Goal: Find contact information: Find contact information

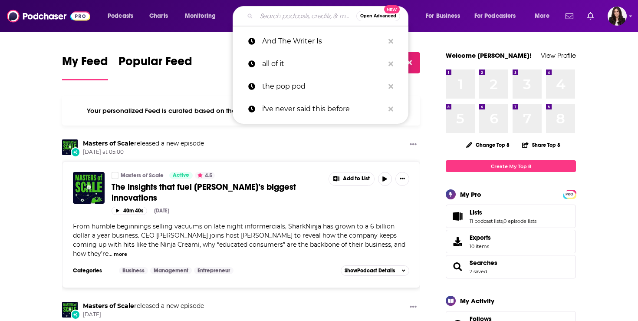
click at [277, 18] on input "Search podcasts, credits, & more..." at bounding box center [306, 16] width 100 height 14
paste input "Are We On Air"
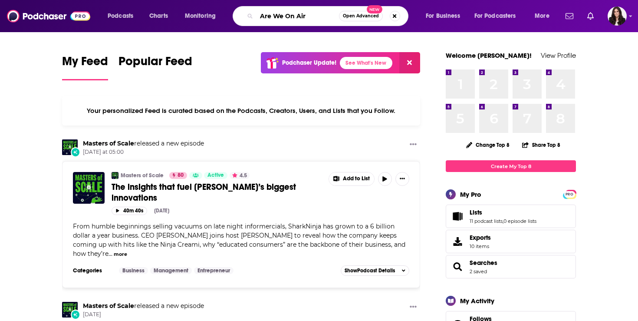
type input "Are We On Air"
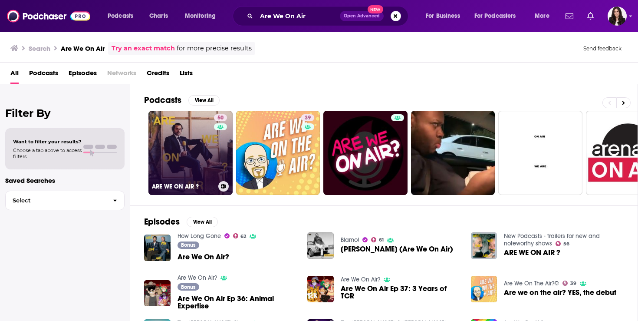
click at [184, 141] on link "50 ARE WE ON AIR ?" at bounding box center [190, 153] width 84 height 84
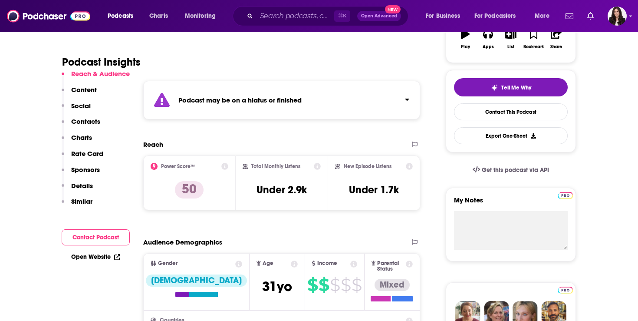
click at [96, 119] on p "Contacts" at bounding box center [85, 121] width 29 height 8
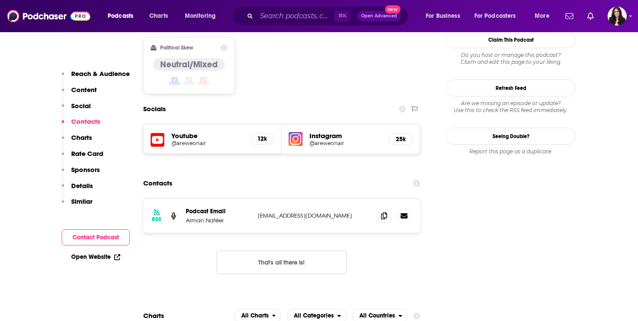
scroll to position [760, 0]
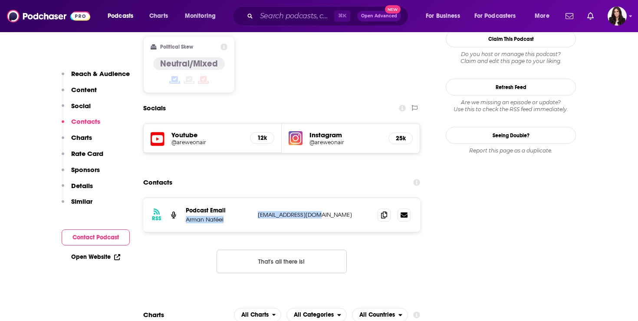
drag, startPoint x: 321, startPoint y: 161, endPoint x: 184, endPoint y: 165, distance: 136.7
click at [184, 198] on div "RSS Podcast Email Arman Naféei [EMAIL_ADDRESS][DOMAIN_NAME] [EMAIL_ADDRESS][DOM…" at bounding box center [281, 215] width 277 height 34
copy div "[PERSON_NAME] [EMAIL_ADDRESS][DOMAIN_NAME]"
click at [278, 20] on input "Search podcasts, credits, & more..." at bounding box center [295, 16] width 78 height 14
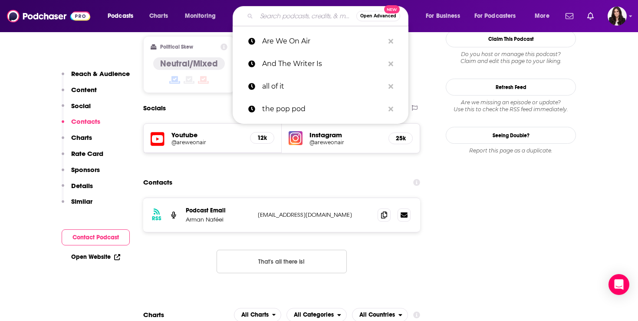
paste input "Rocket Hour with [PERSON_NAME]"
type input "Rocket Hour with [PERSON_NAME]"
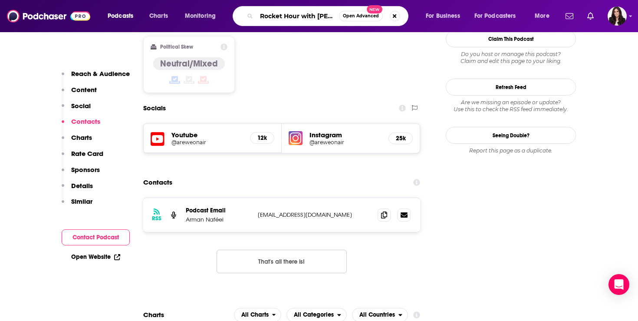
scroll to position [0, 17]
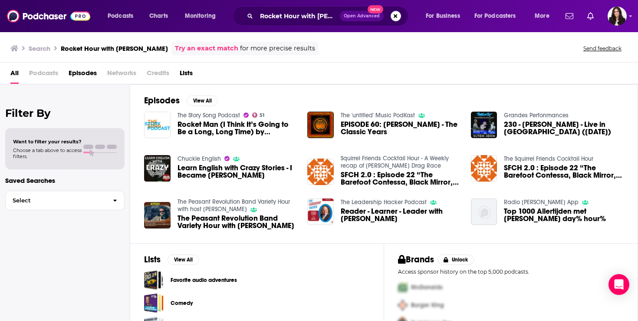
click at [193, 43] on link "Try an exact match" at bounding box center [206, 48] width 63 height 10
